Goal: Task Accomplishment & Management: Manage account settings

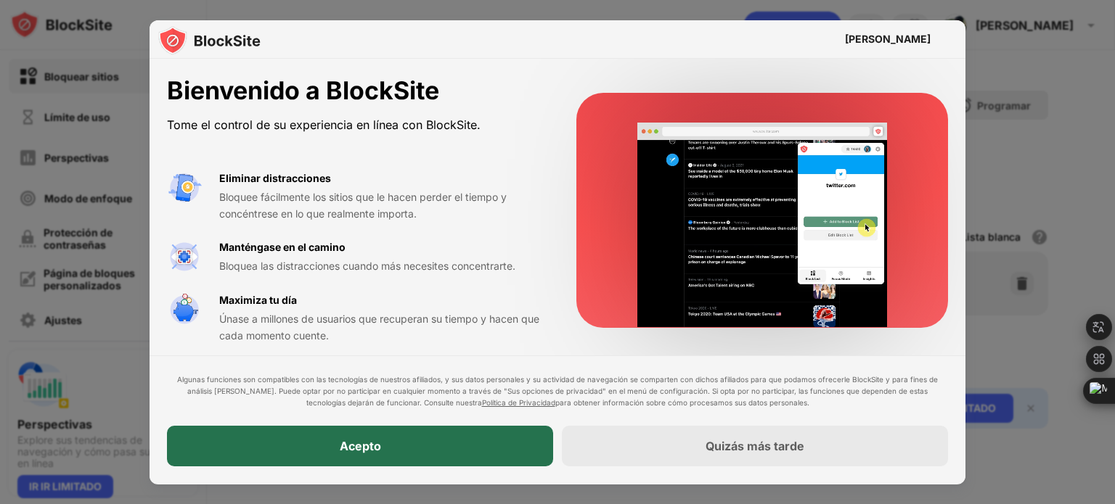
click at [517, 440] on div "Acepto" at bounding box center [360, 447] width 386 height 41
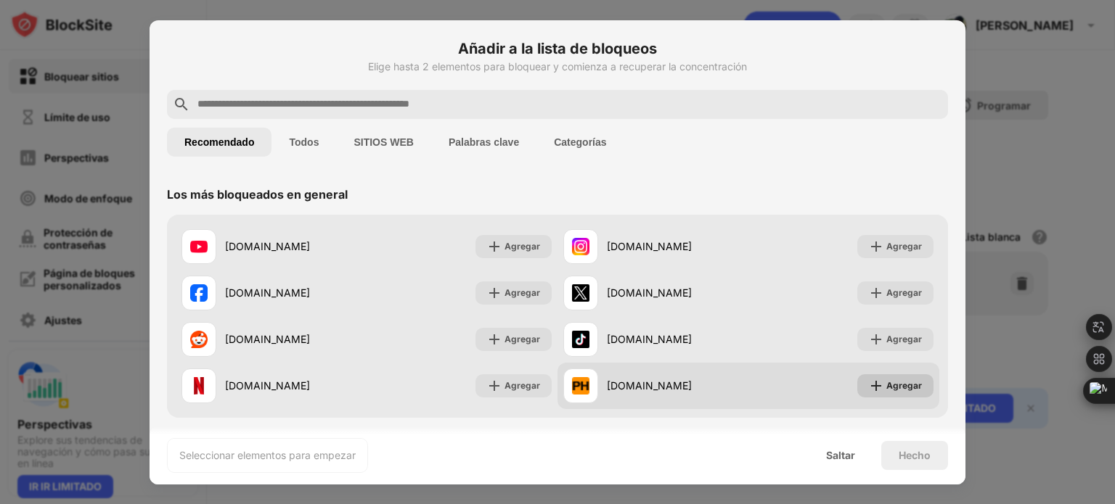
click at [906, 383] on font "Agregar" at bounding box center [904, 385] width 36 height 11
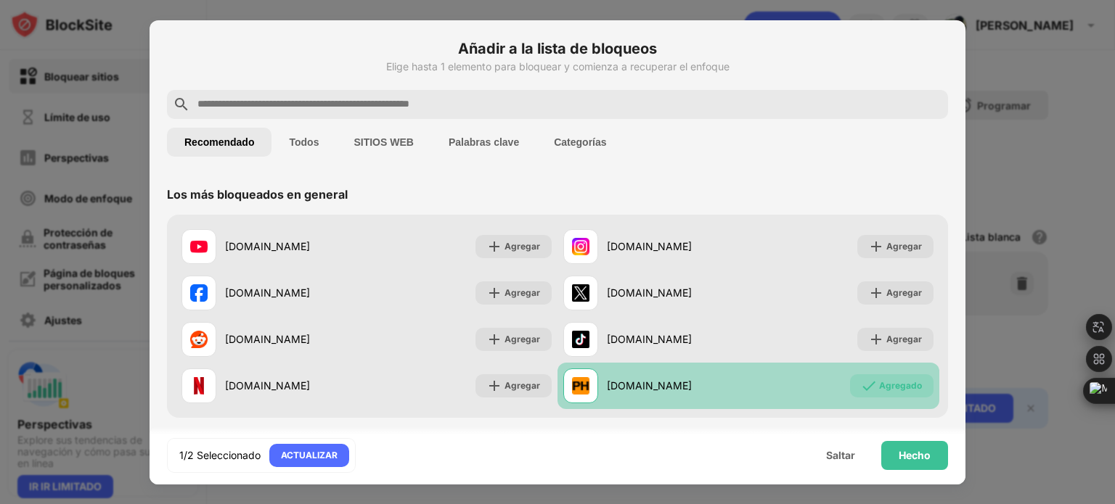
click at [502, 105] on input "text" at bounding box center [569, 104] width 746 height 17
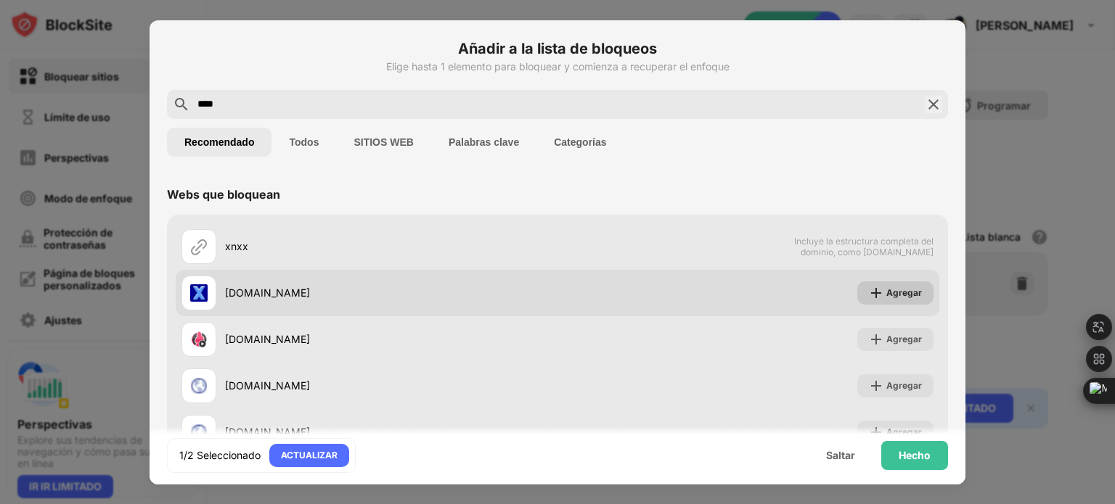
type input "****"
click at [886, 295] on font "Agregar" at bounding box center [904, 292] width 36 height 11
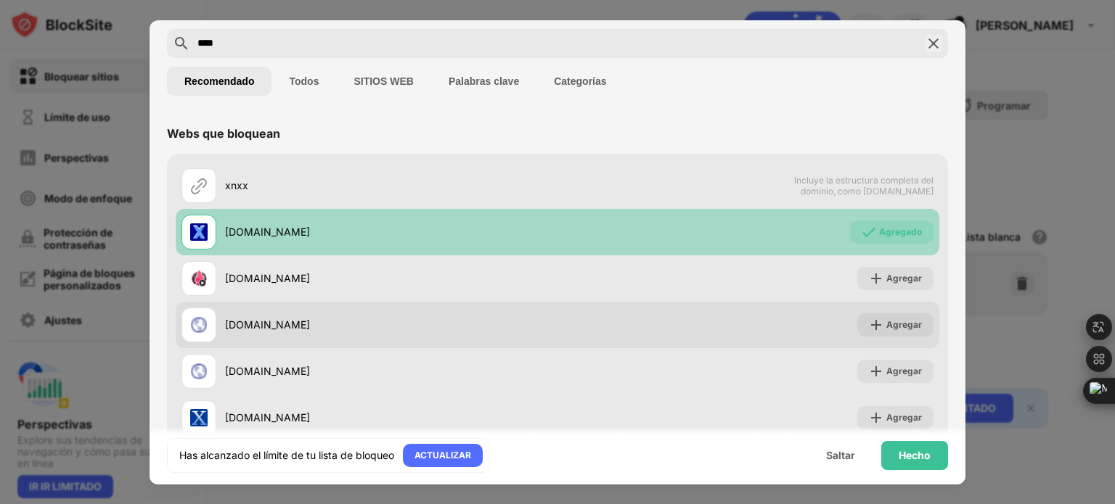
scroll to position [99, 0]
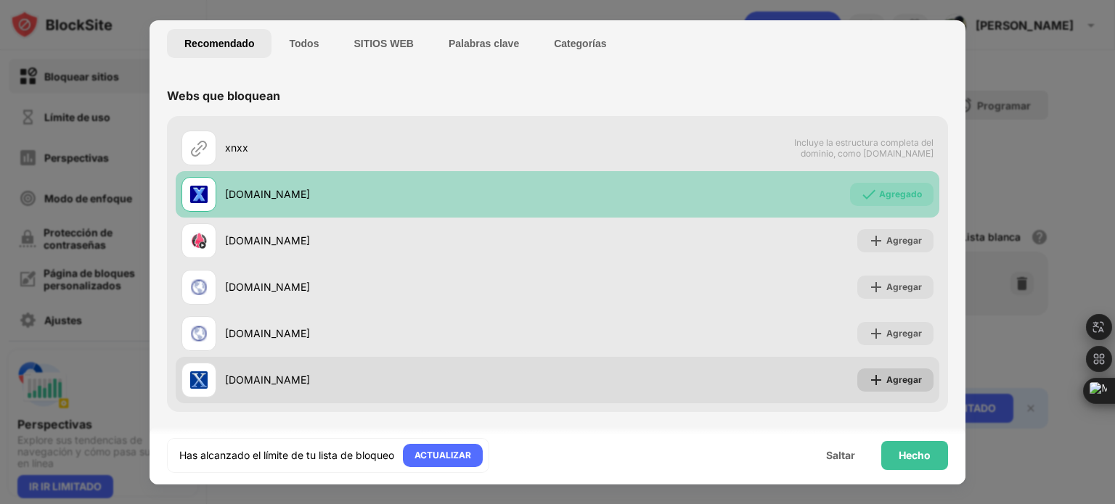
click at [886, 380] on font "Agregar" at bounding box center [904, 380] width 36 height 11
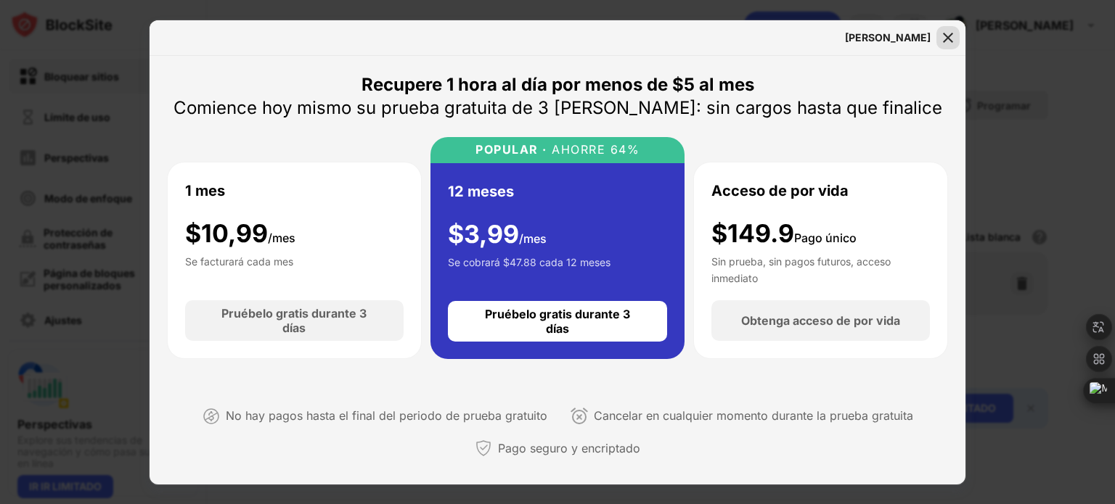
click at [954, 35] on img at bounding box center [948, 37] width 15 height 15
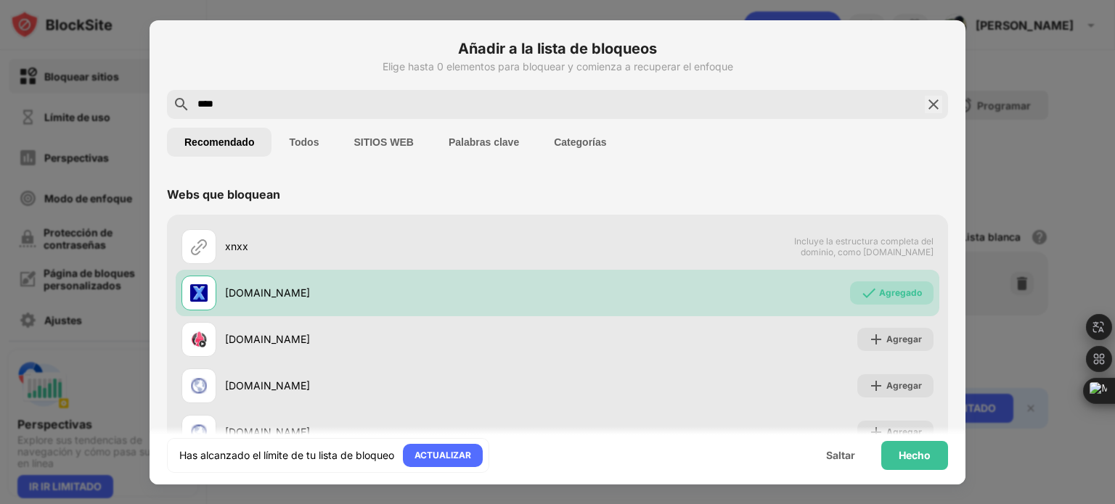
click at [254, 106] on input "****" at bounding box center [557, 104] width 723 height 17
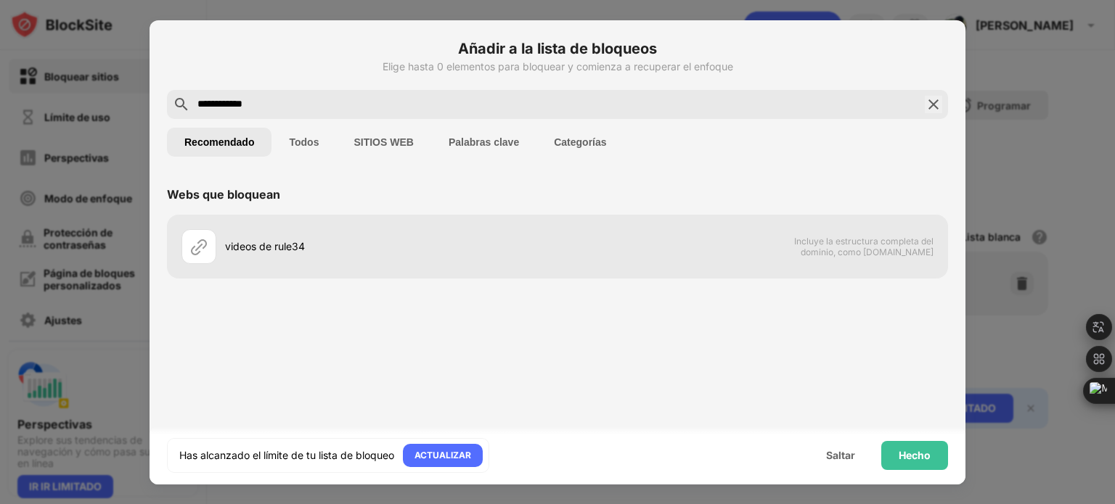
type input "**********"
click at [302, 144] on font "Todos" at bounding box center [304, 142] width 30 height 12
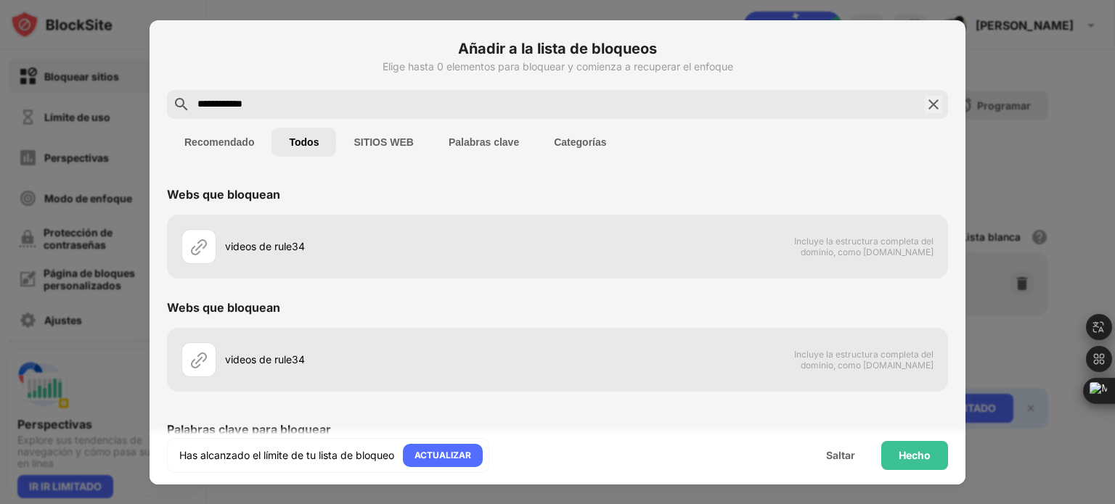
click at [409, 144] on font "SITIOS WEB" at bounding box center [383, 142] width 60 height 12
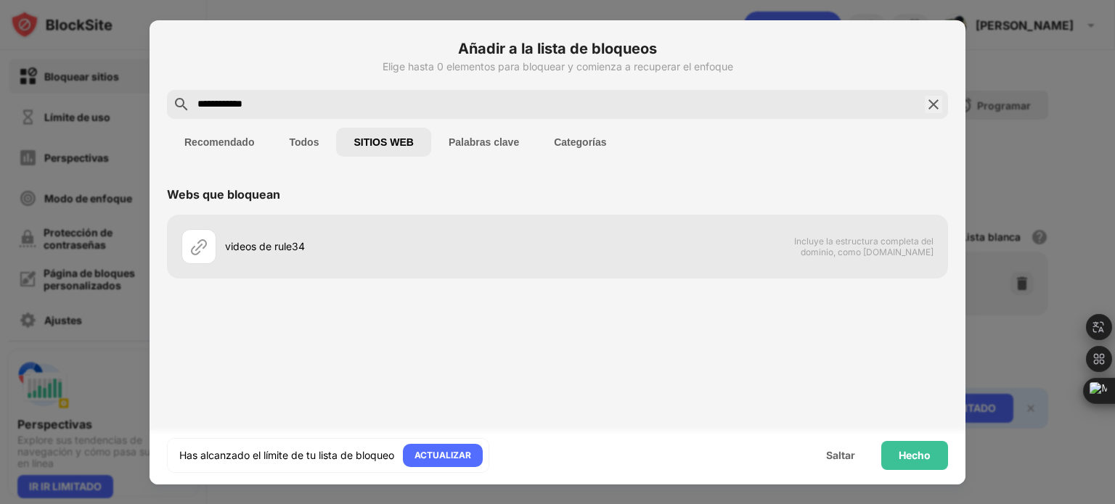
click at [491, 131] on button "Palabras clave" at bounding box center [483, 142] width 105 height 29
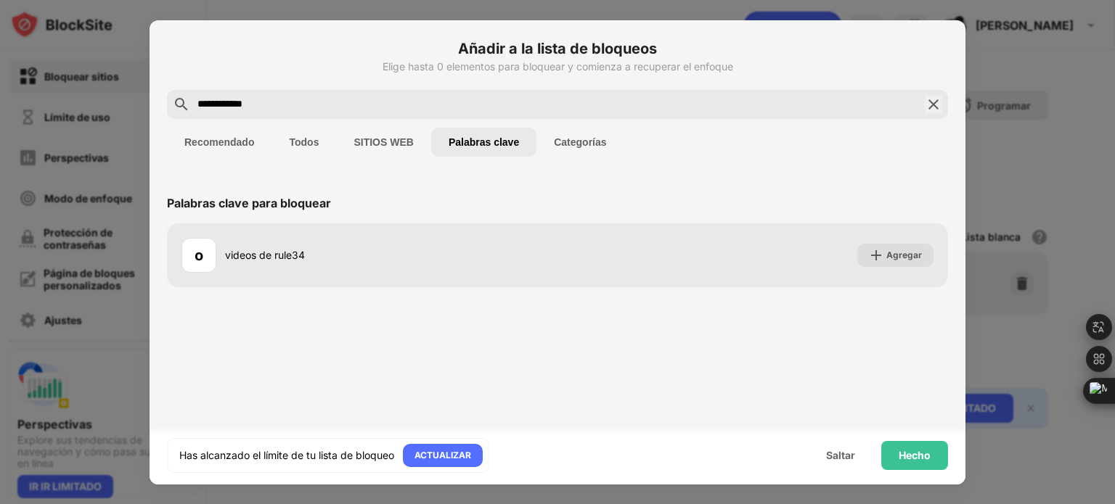
click at [199, 150] on button "Recomendado" at bounding box center [219, 142] width 105 height 29
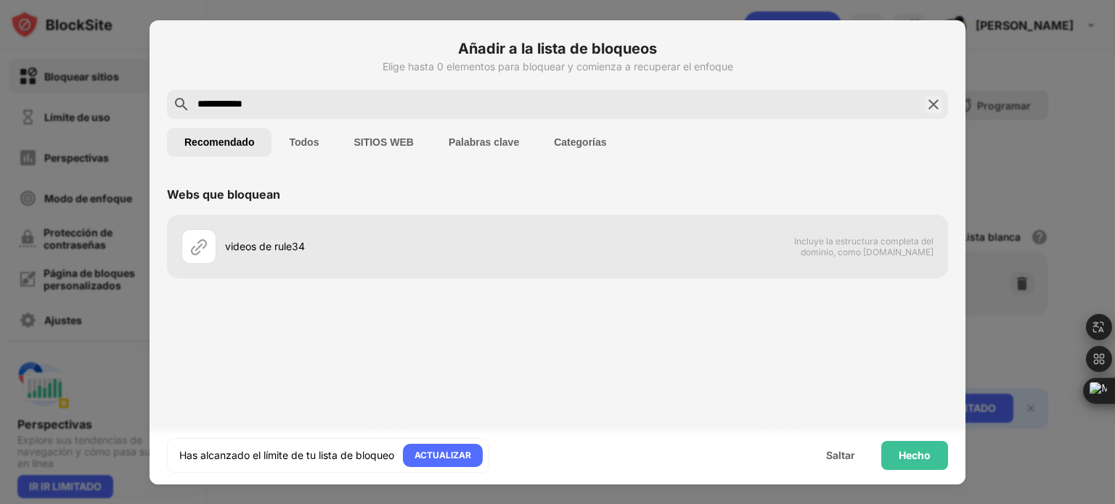
drag, startPoint x: 629, startPoint y: 134, endPoint x: 609, endPoint y: 136, distance: 20.4
click at [623, 134] on div "Recomendado Todos SITIOS WEB Palabras clave Categorías" at bounding box center [557, 142] width 781 height 46
click at [585, 136] on font "Categorías" at bounding box center [580, 142] width 52 height 12
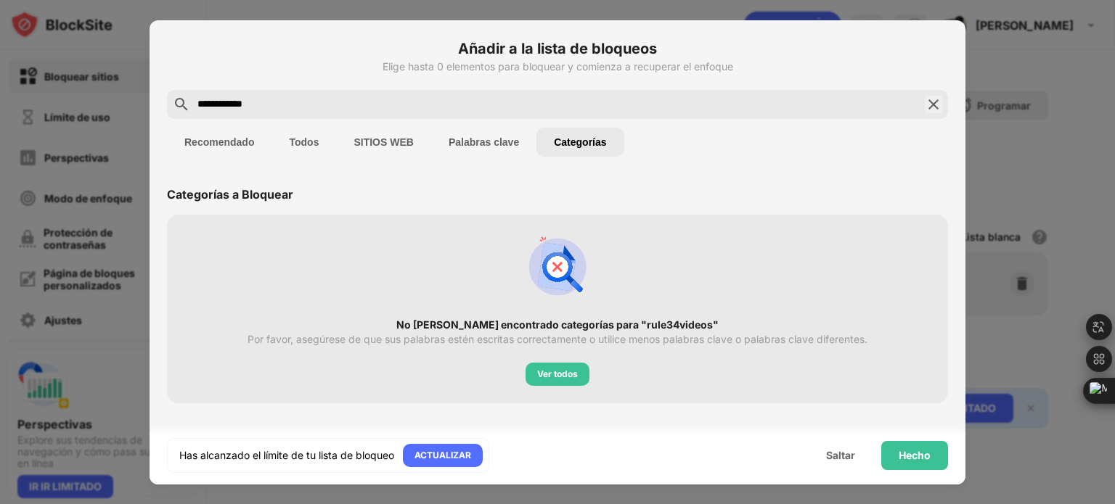
click at [936, 101] on img at bounding box center [933, 104] width 17 height 17
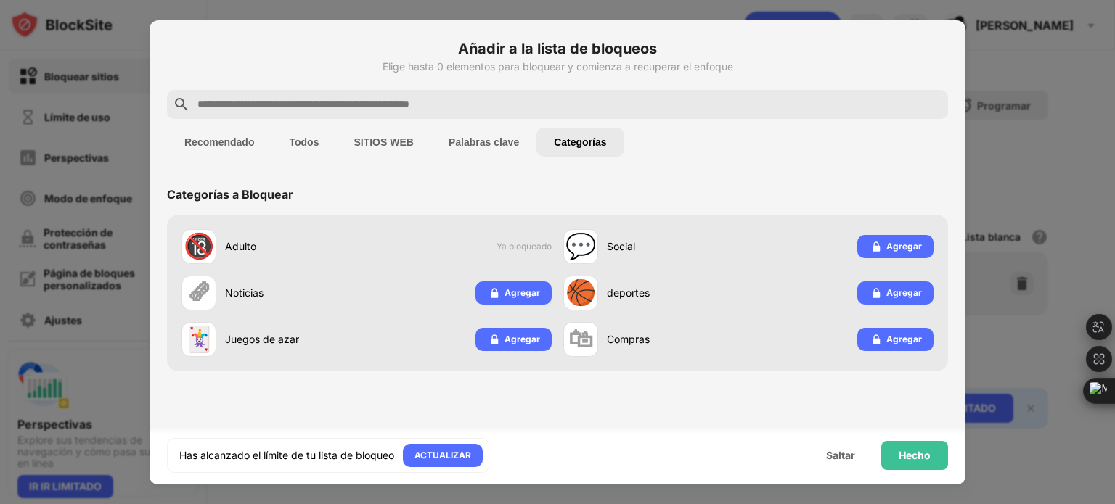
click at [1076, 195] on div at bounding box center [557, 252] width 1115 height 504
click at [1031, 250] on div at bounding box center [557, 252] width 1115 height 504
click at [919, 462] on div "Hecho" at bounding box center [914, 455] width 67 height 29
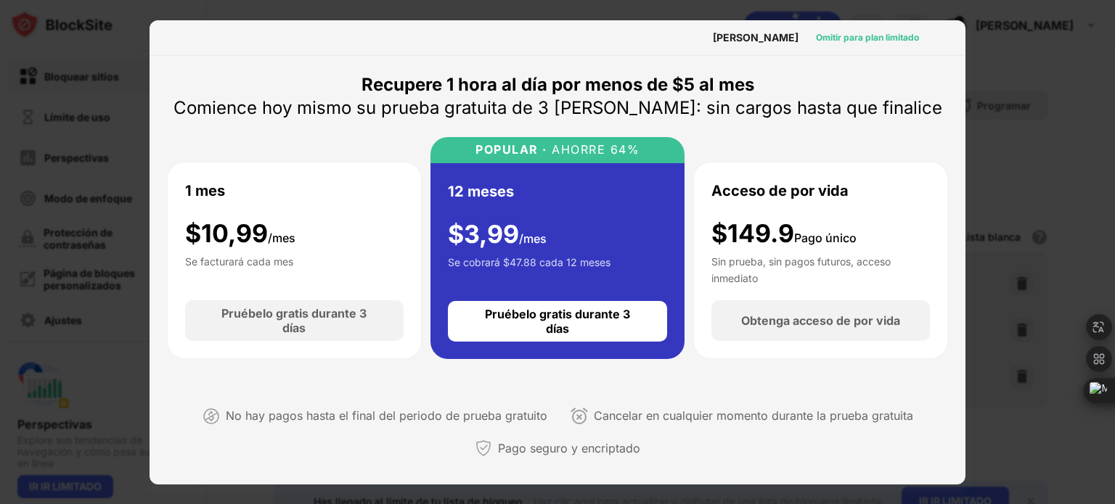
click at [860, 38] on font "Omitir para plan limitado" at bounding box center [867, 37] width 103 height 11
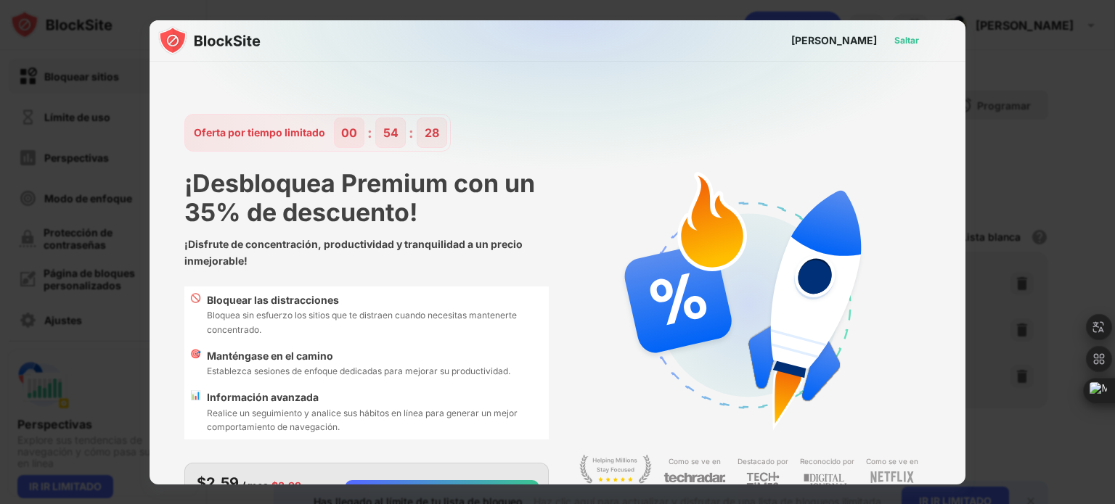
click at [901, 36] on font "Saltar" at bounding box center [906, 40] width 25 height 11
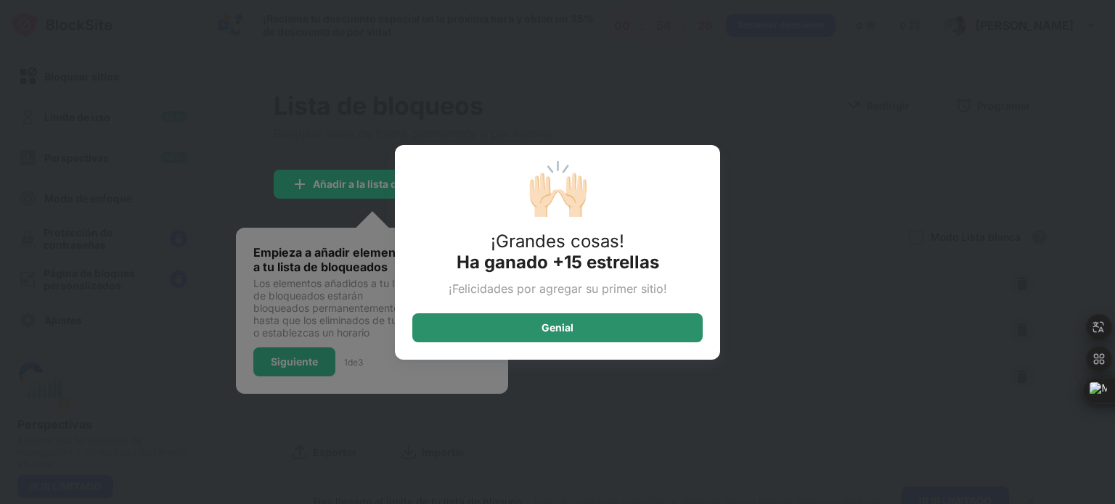
click at [616, 327] on div "Genial" at bounding box center [557, 328] width 290 height 29
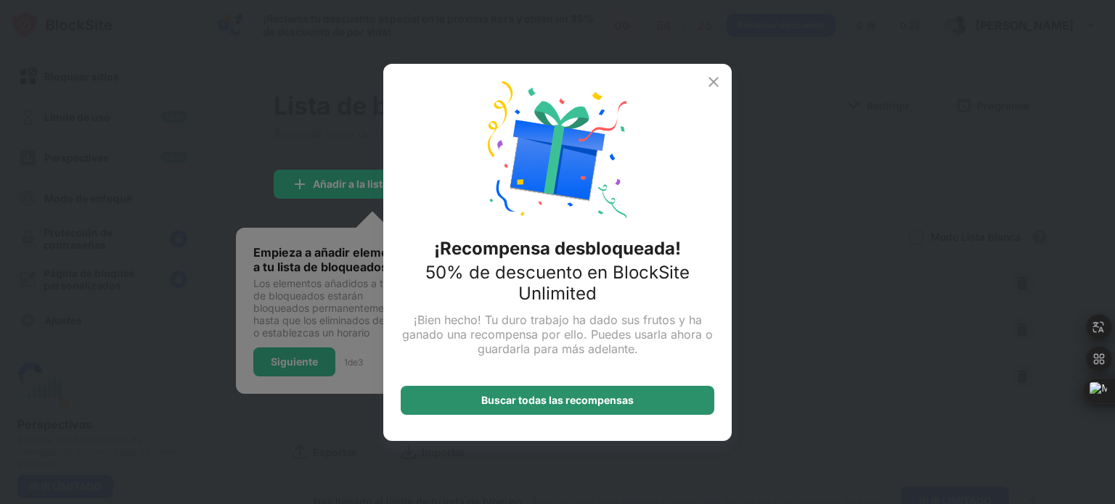
click at [607, 398] on font "Buscar todas las recompensas" at bounding box center [557, 400] width 152 height 12
